Goal: Task Accomplishment & Management: Use online tool/utility

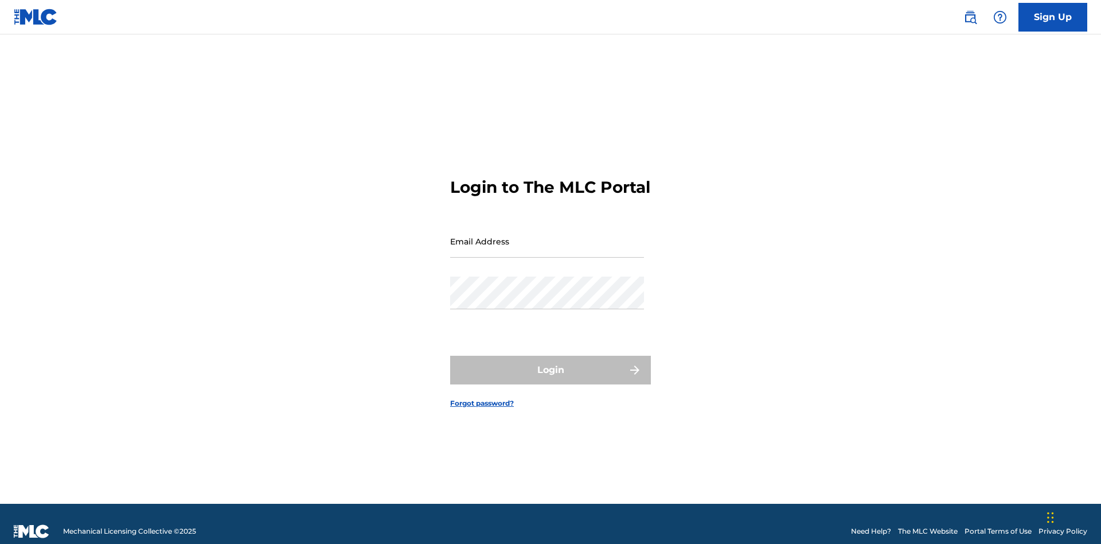
scroll to position [15, 0]
click at [547, 236] on input "Email Address" at bounding box center [547, 241] width 194 height 33
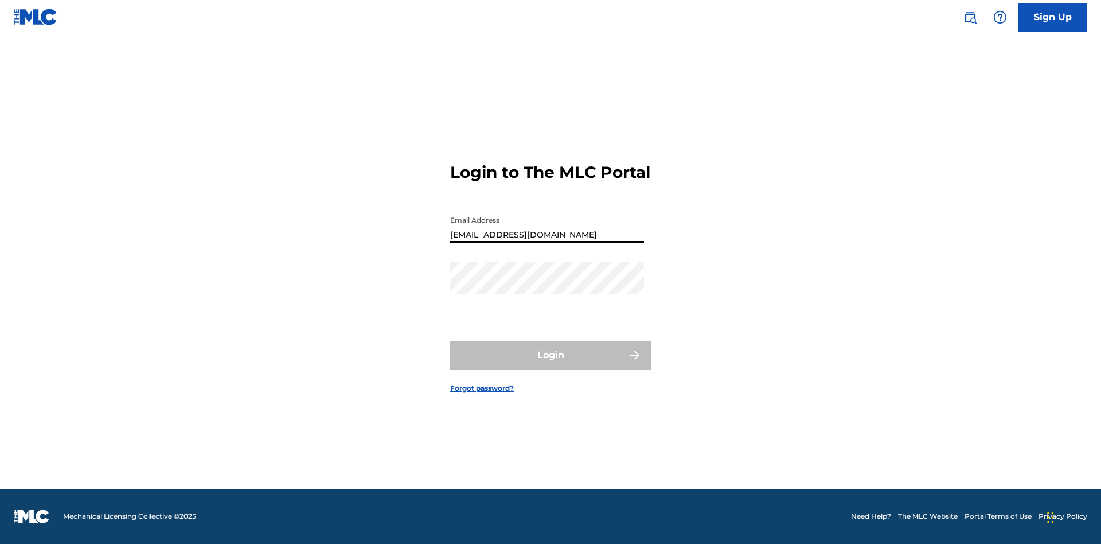
type input "[EMAIL_ADDRESS][DOMAIN_NAME]"
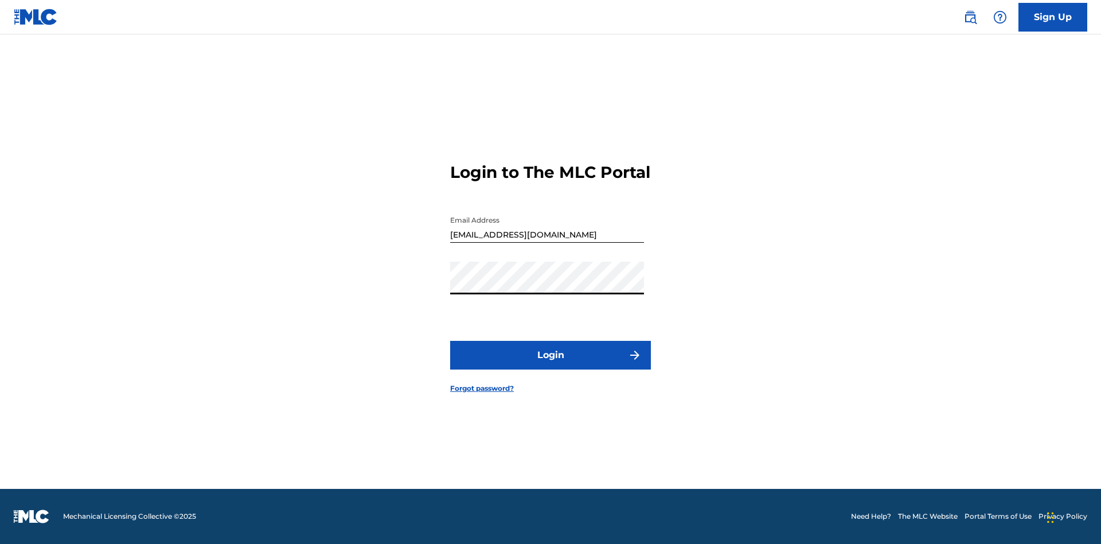
click at [550, 365] on button "Login" at bounding box center [550, 355] width 201 height 29
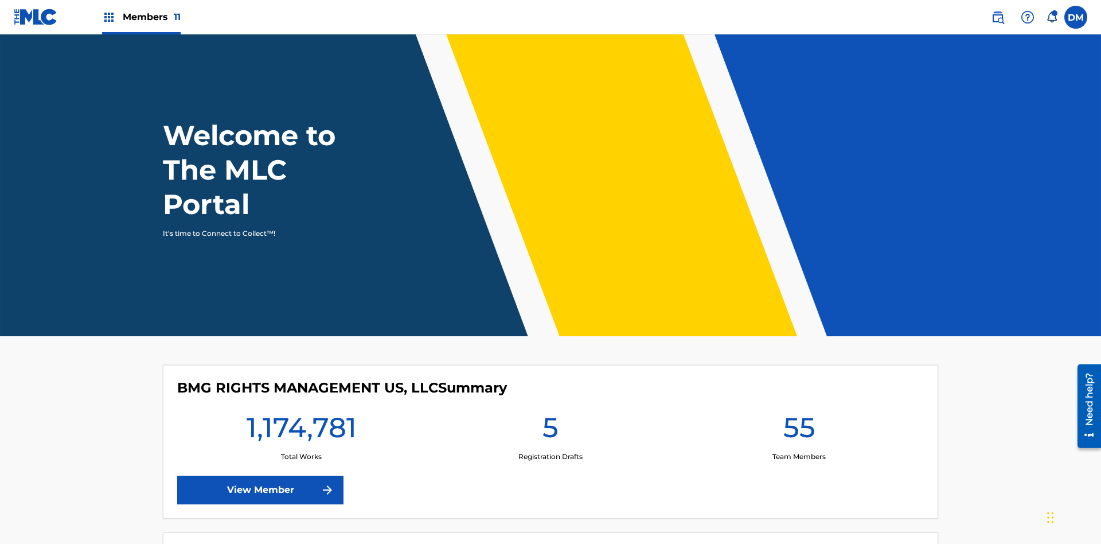
scroll to position [49, 0]
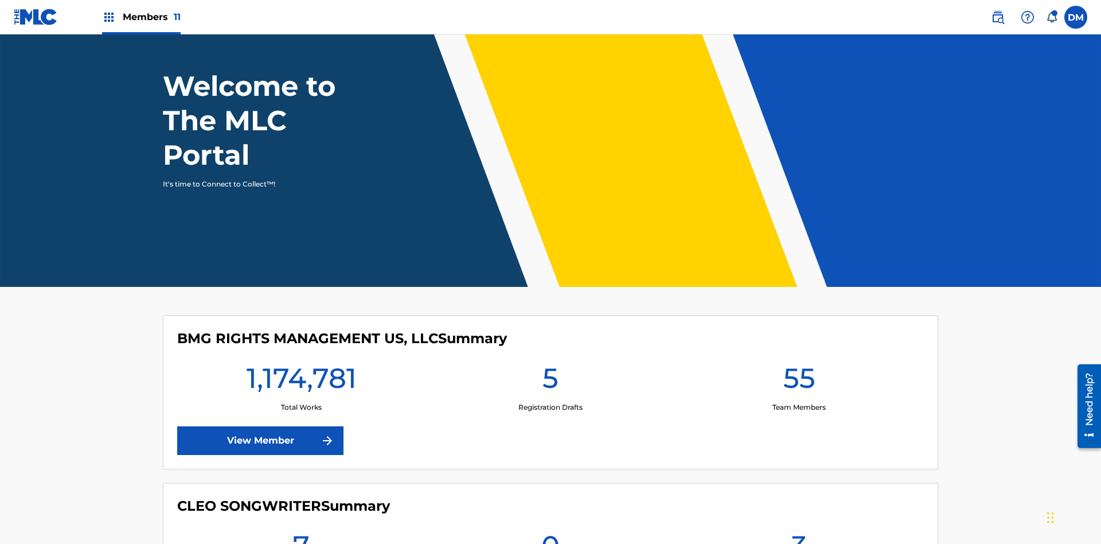
click at [141, 17] on span "Members 11" at bounding box center [152, 16] width 58 height 13
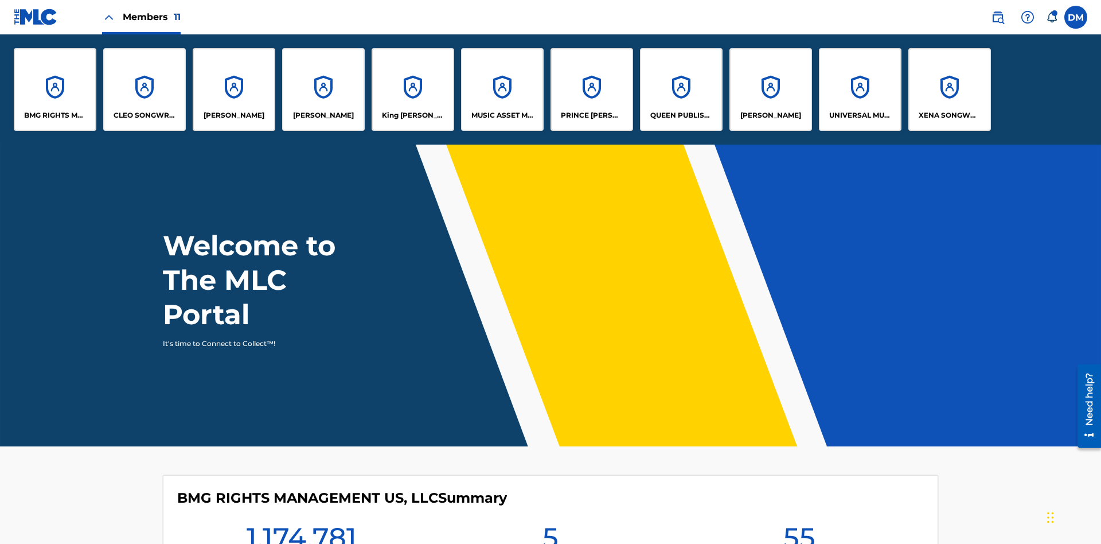
click at [412, 115] on p "King [PERSON_NAME]" at bounding box center [413, 115] width 63 height 10
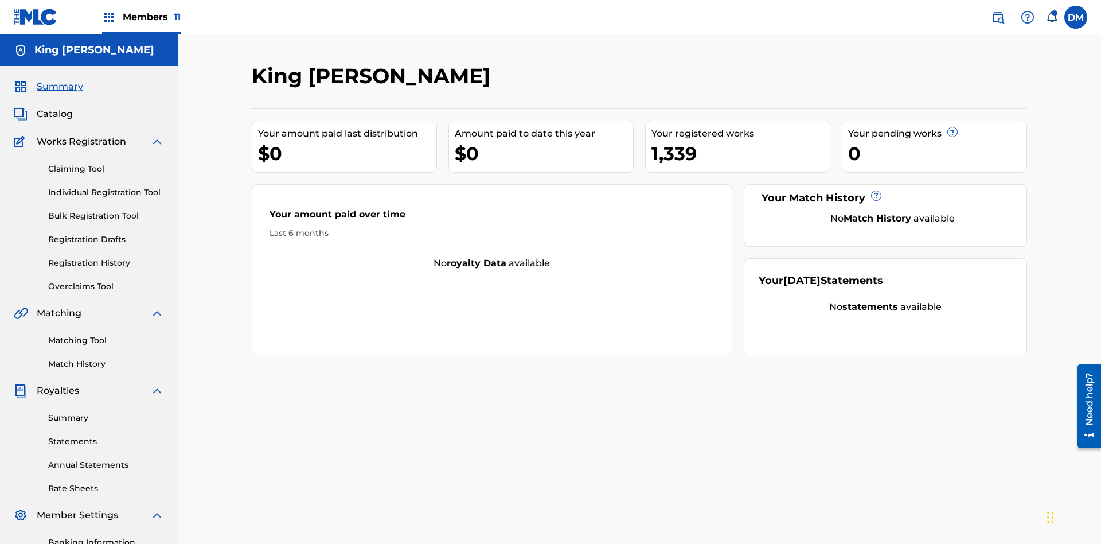
click at [106, 280] on link "Overclaims Tool" at bounding box center [106, 286] width 116 height 12
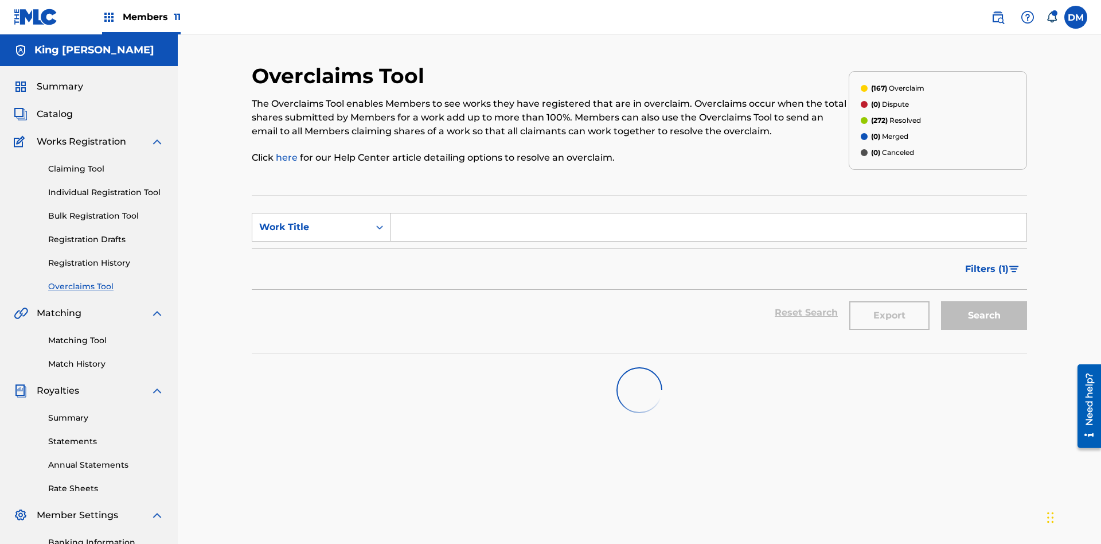
click at [986, 262] on span "Filters ( 1 )" at bounding box center [987, 269] width 44 height 14
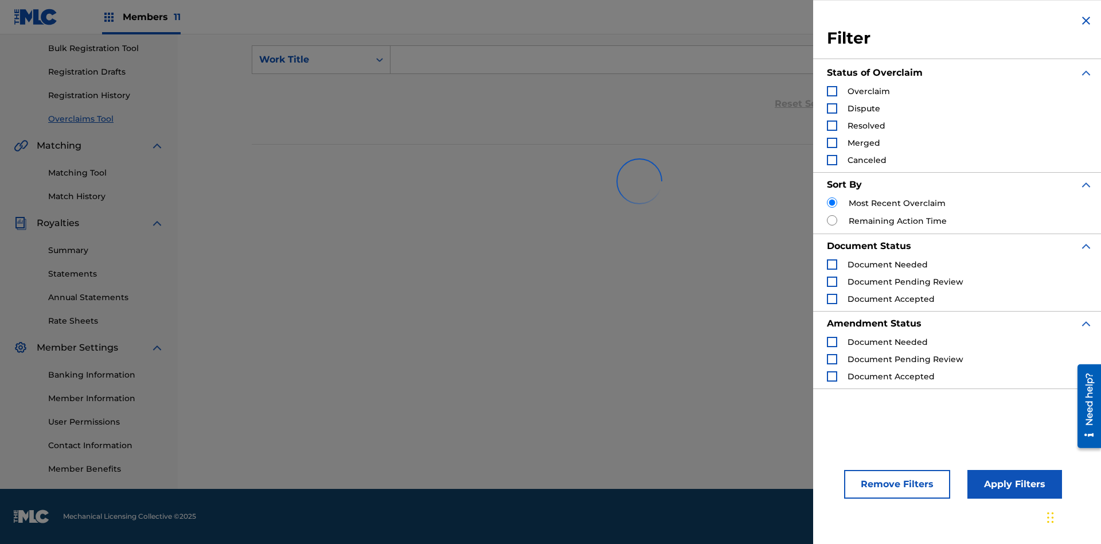
click at [832, 91] on div "Search Form" at bounding box center [832, 91] width 10 height 10
click at [1013, 484] on button "Apply Filters" at bounding box center [1014, 484] width 95 height 29
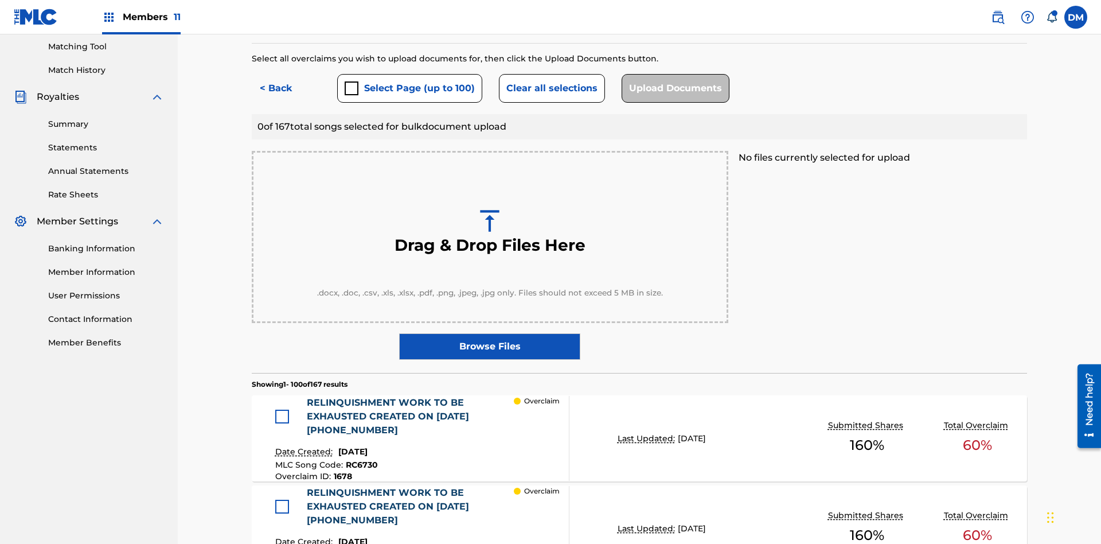
click at [409, 83] on button "Select Page (up to 100)" at bounding box center [409, 88] width 145 height 29
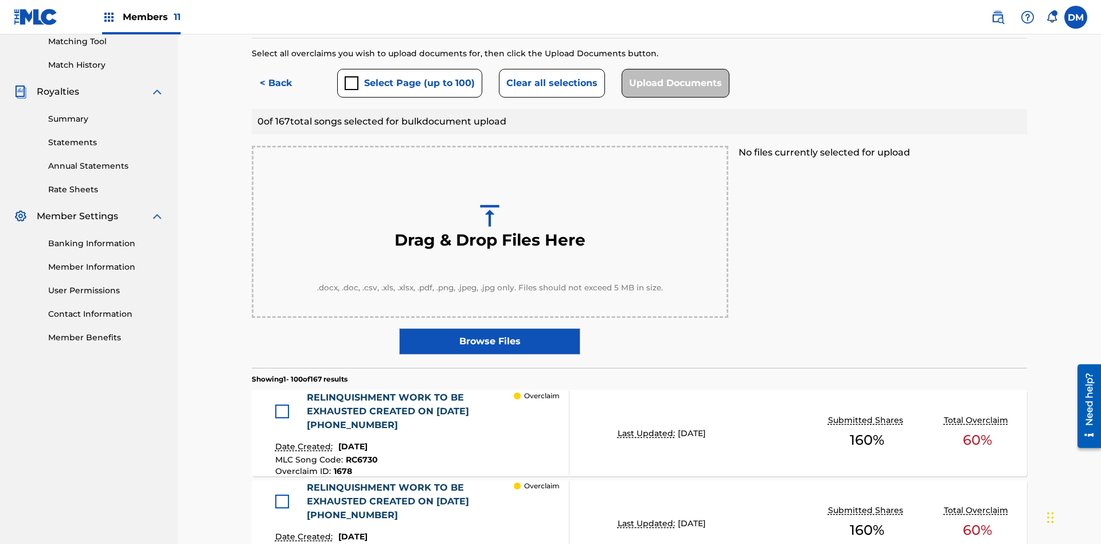
click at [285, 404] on div at bounding box center [282, 411] width 14 height 14
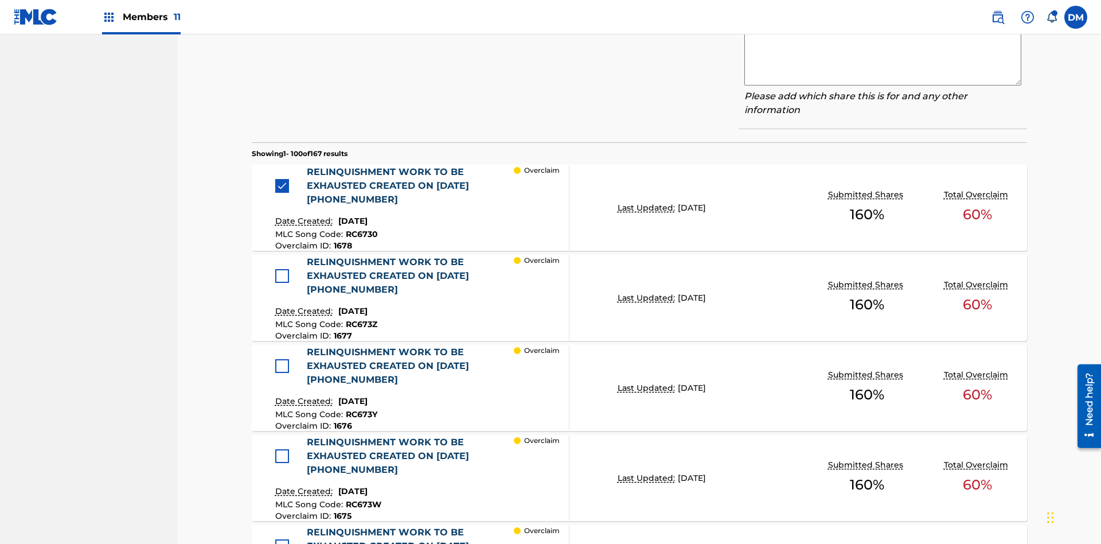
click at [883, 85] on textarea at bounding box center [882, 56] width 277 height 57
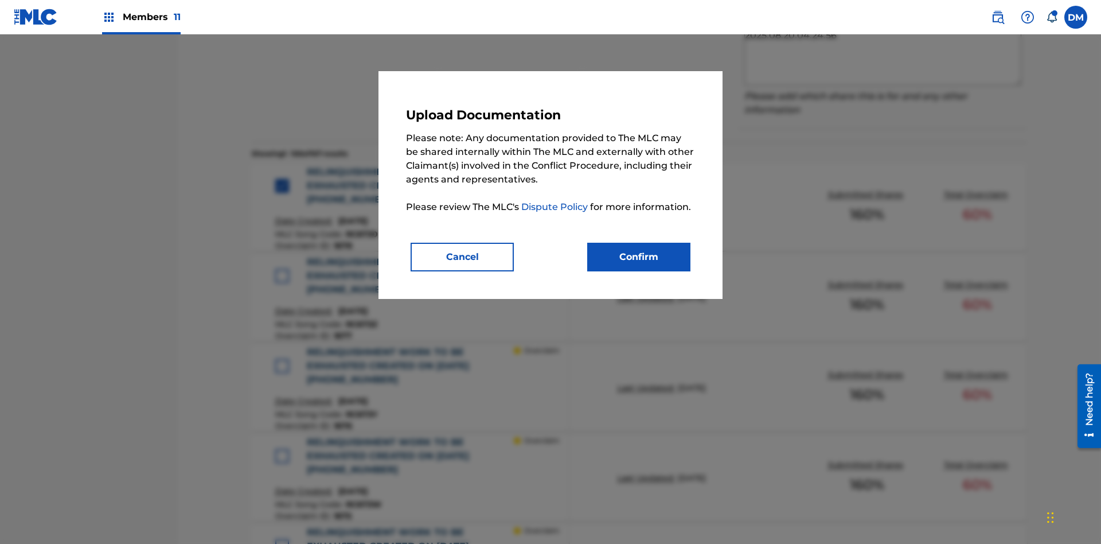
click at [639, 256] on button "Confirm" at bounding box center [638, 257] width 103 height 29
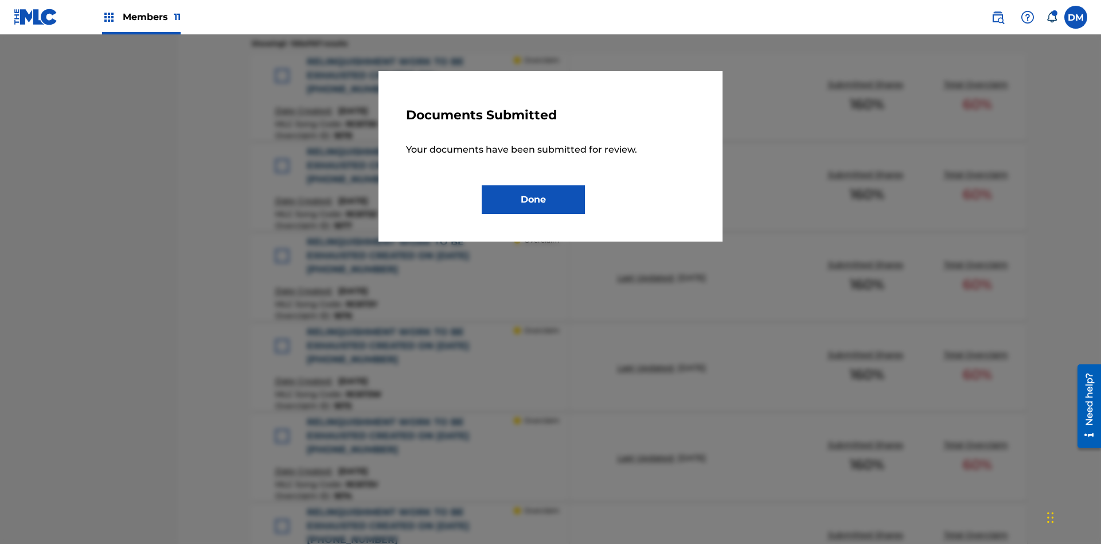
scroll to position [472, 0]
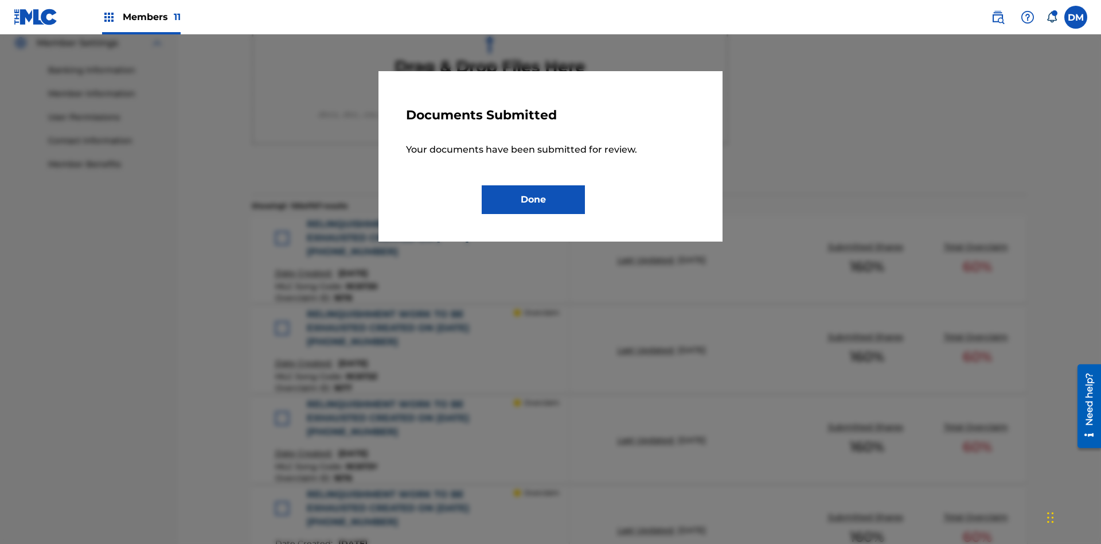
click at [533, 199] on button "Done" at bounding box center [533, 199] width 103 height 29
